Goal: Transaction & Acquisition: Purchase product/service

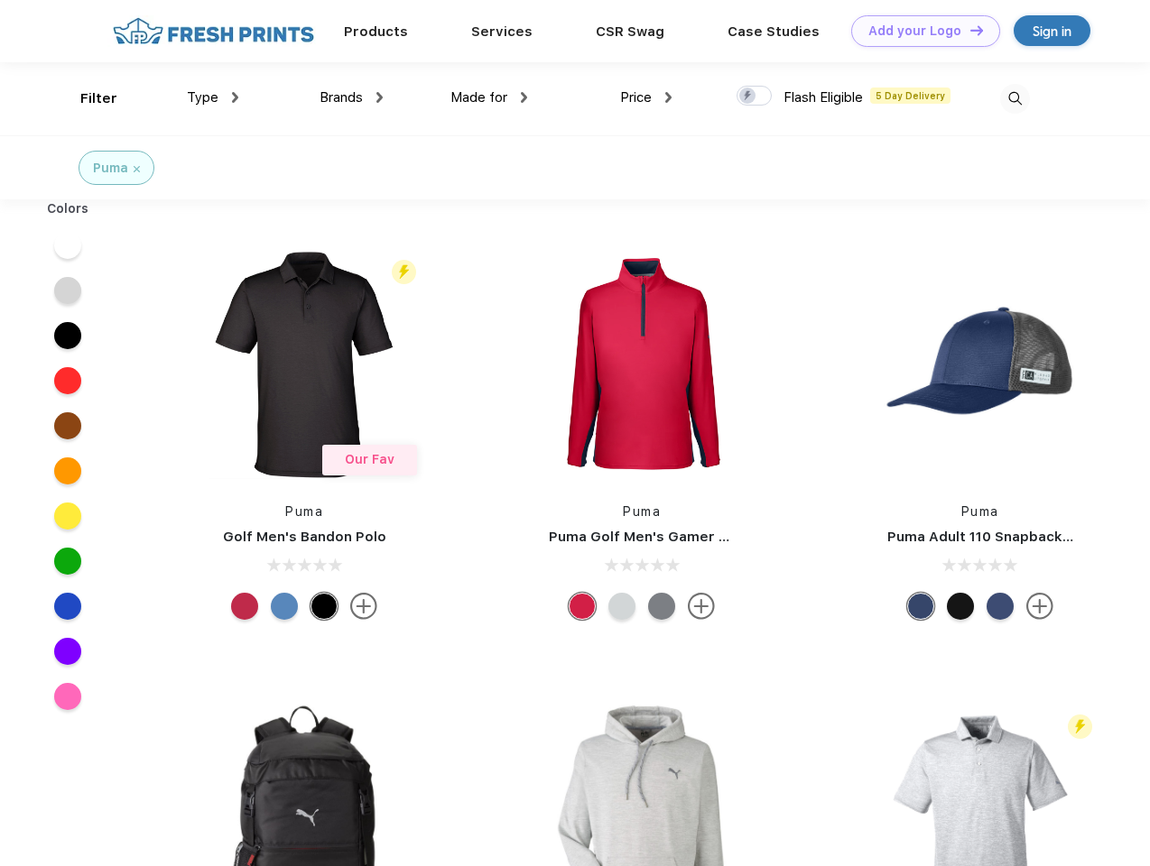
click at [919, 31] on link "Add your Logo Design Tool" at bounding box center [925, 31] width 149 height 32
click at [0, 0] on div "Design Tool" at bounding box center [0, 0] width 0 height 0
click at [968, 30] on link "Add your Logo Design Tool" at bounding box center [925, 31] width 149 height 32
click at [87, 98] on div "Filter" at bounding box center [98, 98] width 37 height 21
click at [213, 97] on span "Type" at bounding box center [203, 97] width 32 height 16
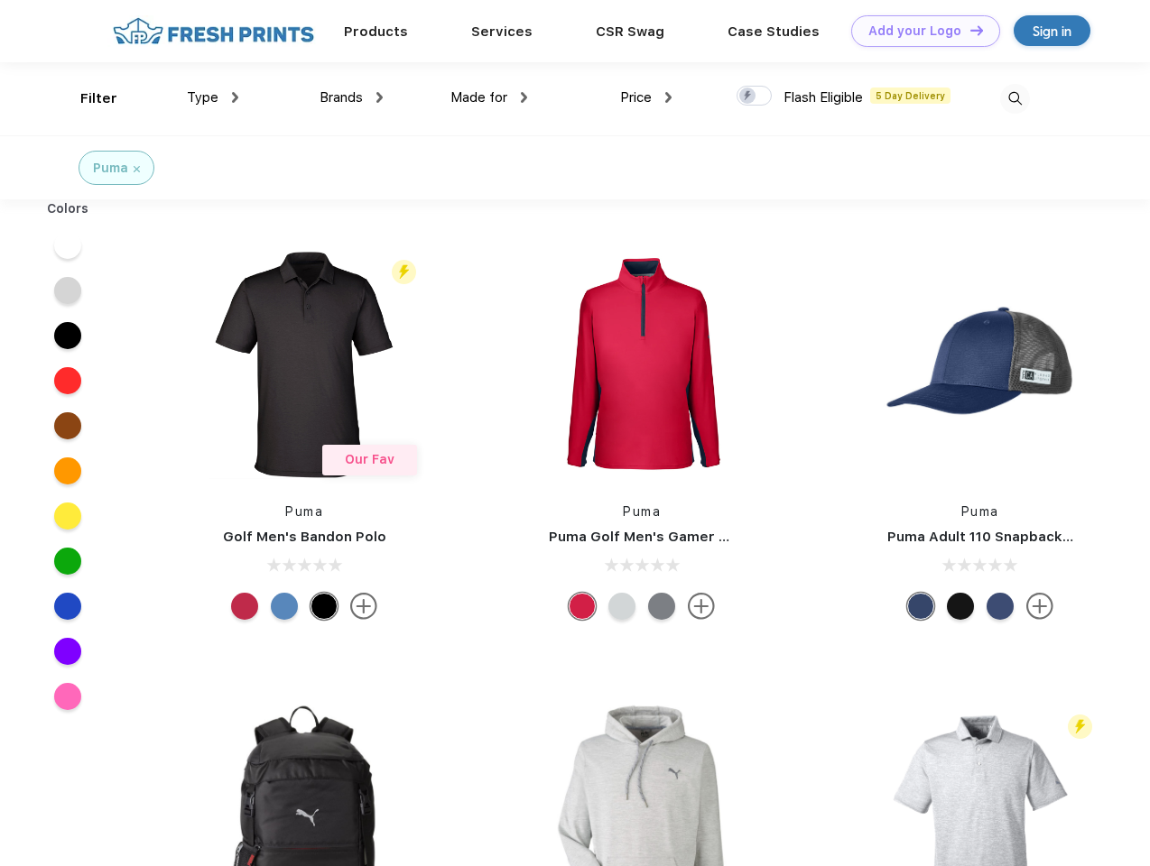
click at [351, 97] on span "Brands" at bounding box center [340, 97] width 43 height 16
click at [489, 97] on span "Made for" at bounding box center [478, 97] width 57 height 16
click at [646, 97] on span "Price" at bounding box center [636, 97] width 32 height 16
click at [754, 97] on div at bounding box center [753, 96] width 35 height 20
click at [748, 97] on input "checkbox" at bounding box center [742, 91] width 12 height 12
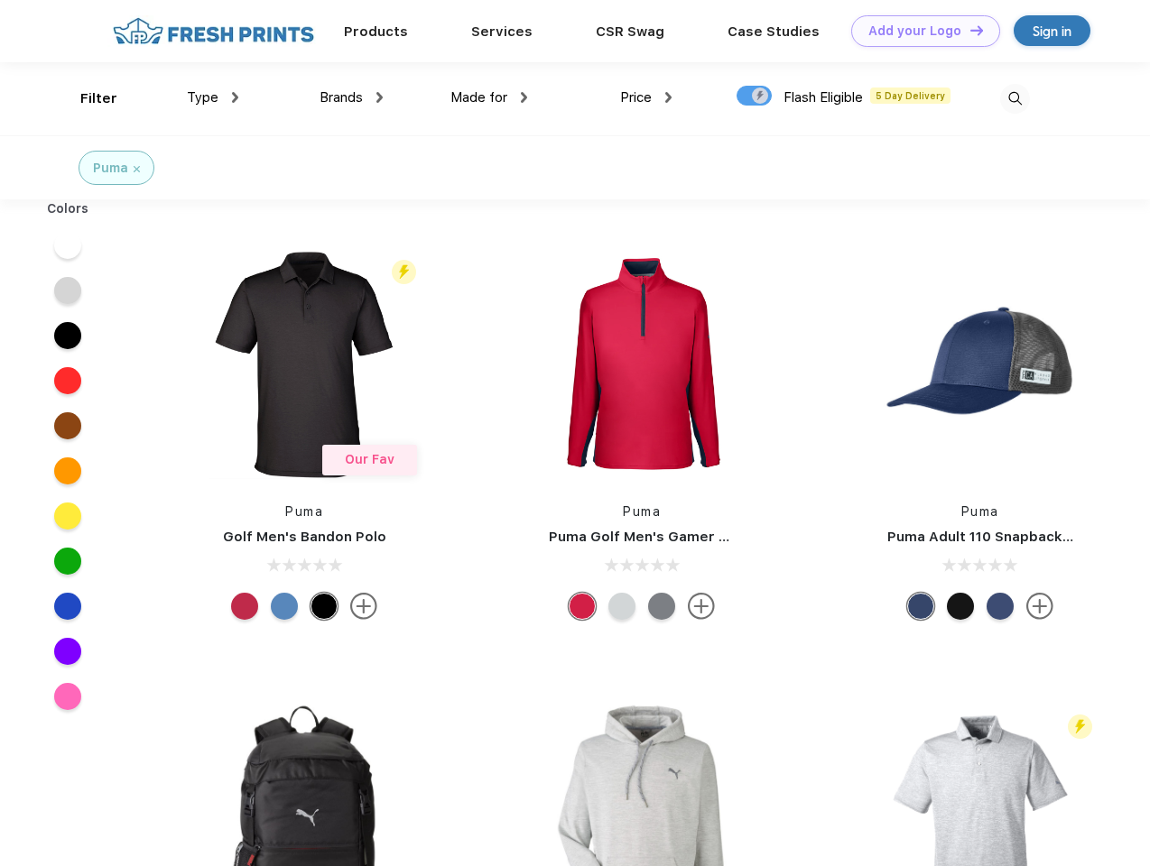
click at [1014, 98] on img at bounding box center [1015, 99] width 30 height 30
